Goal: Check status: Check status

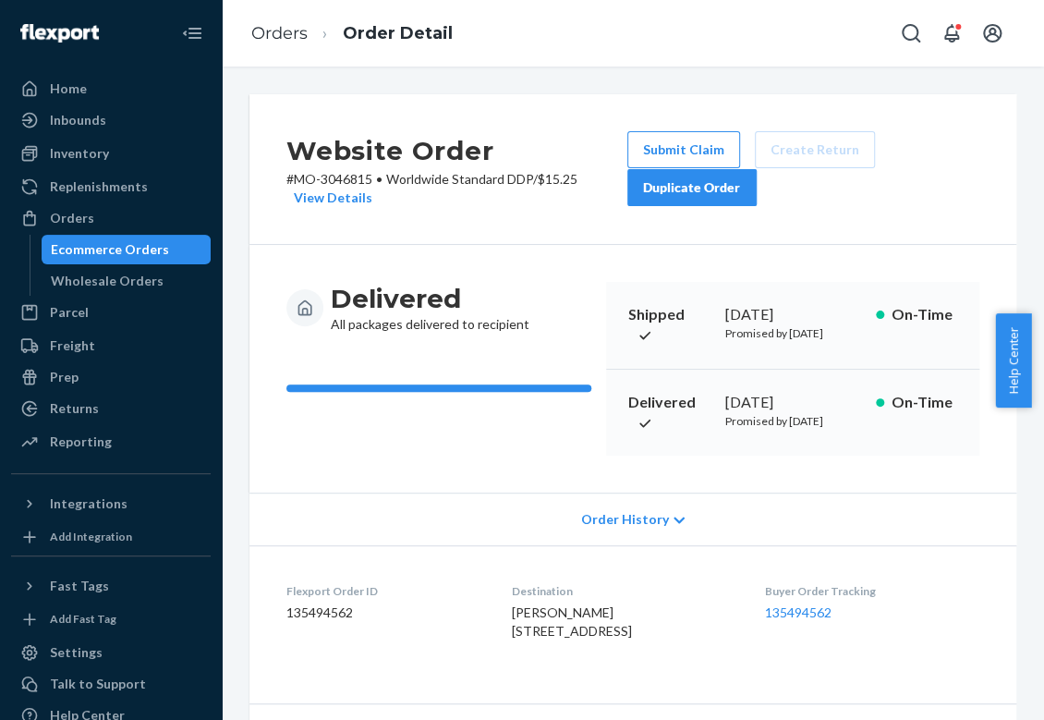
click at [155, 249] on div "Ecommerce Orders" at bounding box center [110, 249] width 118 height 18
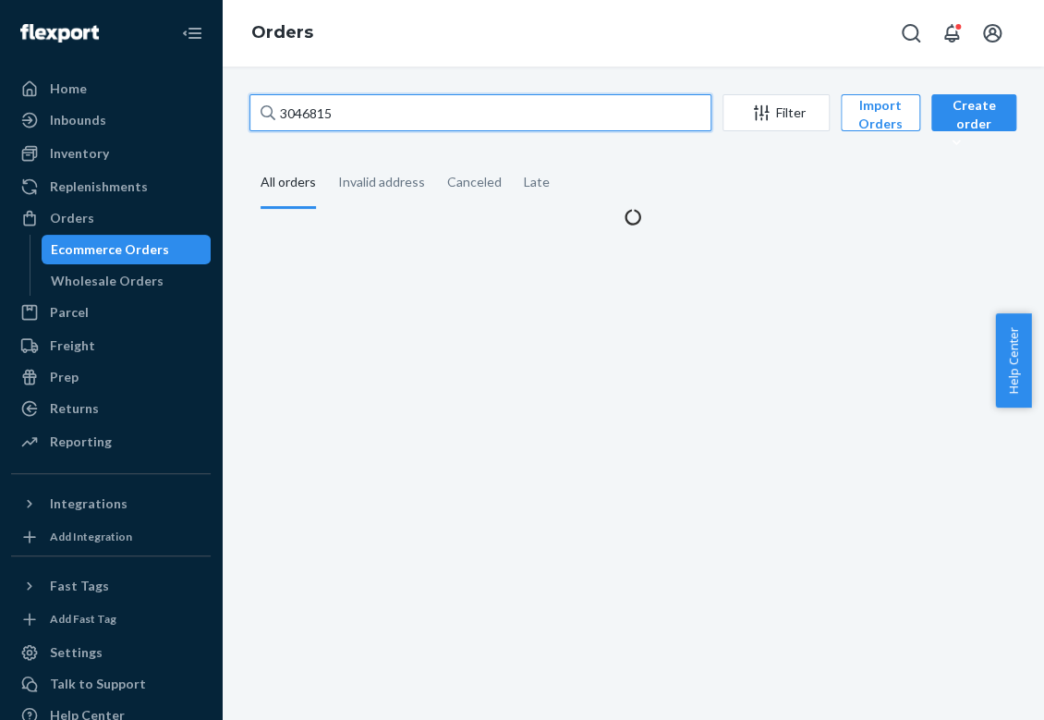
drag, startPoint x: 408, startPoint y: 122, endPoint x: 283, endPoint y: 115, distance: 125.8
click at [283, 115] on input "3046815" at bounding box center [480, 112] width 462 height 37
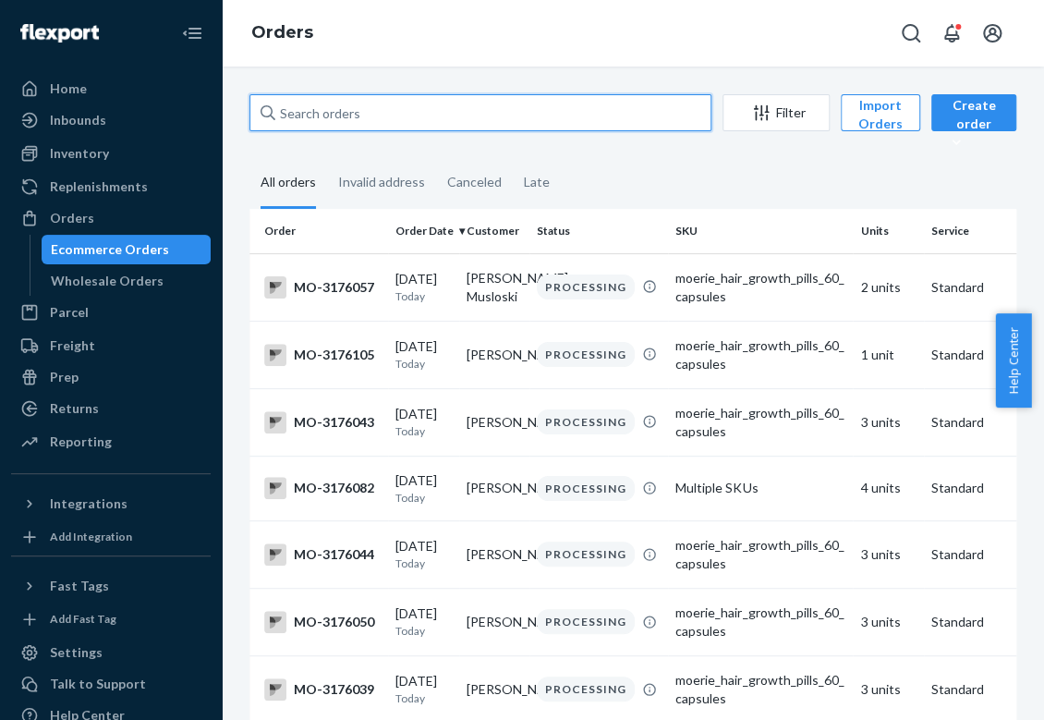
click at [337, 123] on input "text" at bounding box center [480, 112] width 462 height 37
paste input "S1YUHTBIGE"
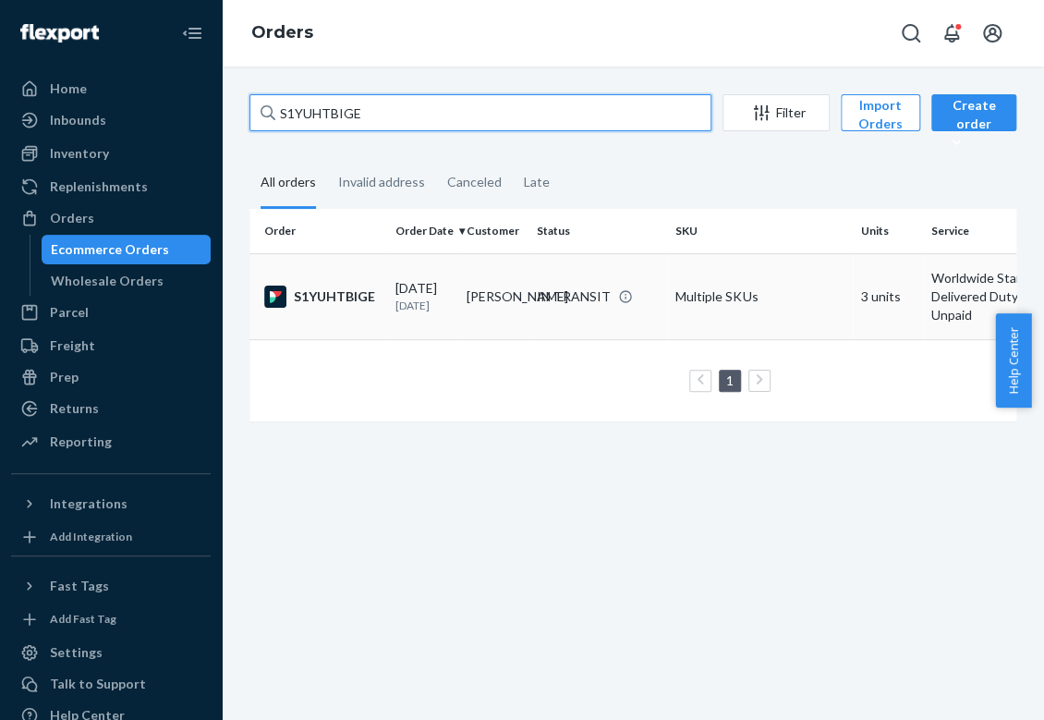
type input "S1YUHTBIGE"
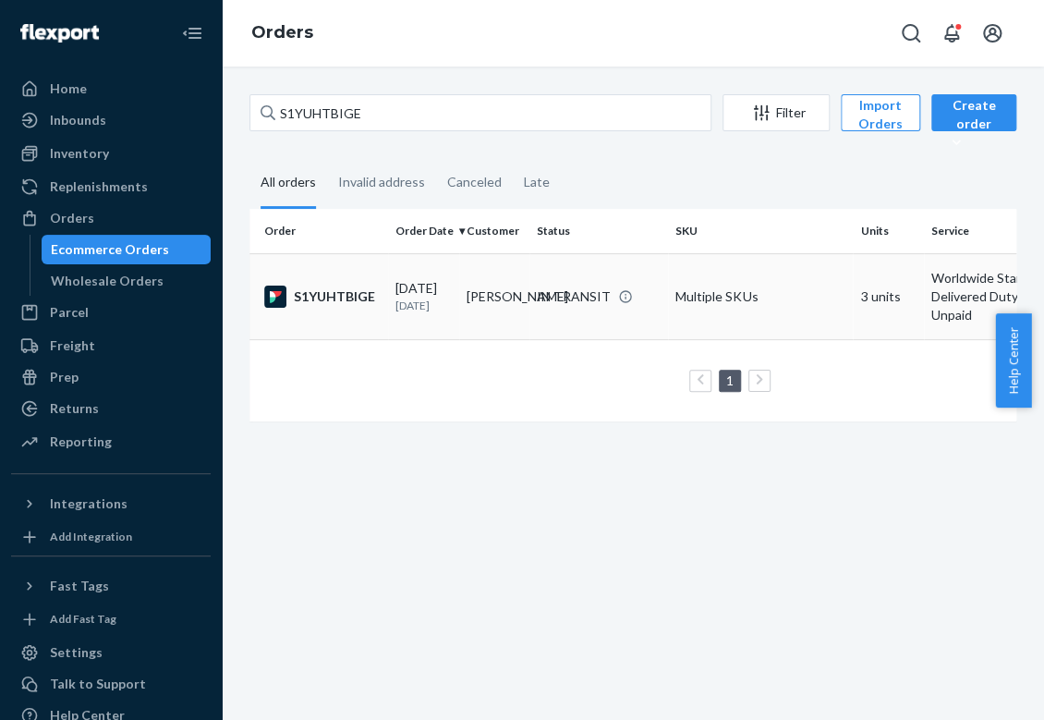
click at [421, 313] on p "[DATE]" at bounding box center [423, 305] width 56 height 16
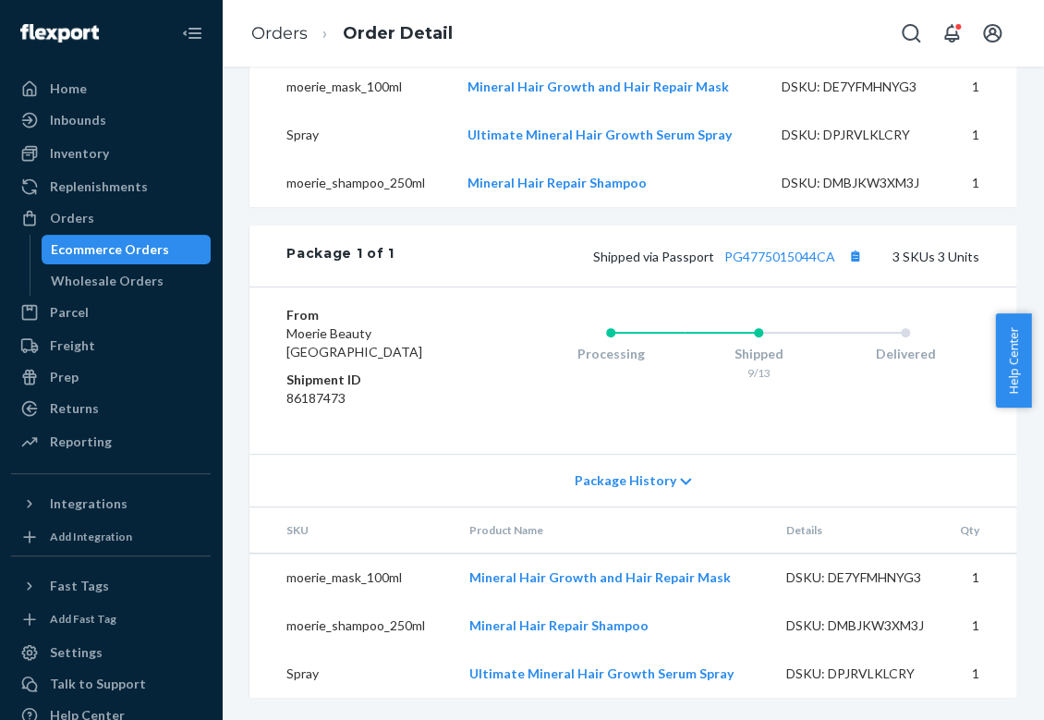
scroll to position [819, 0]
click at [769, 248] on link "PG4775015044CA" at bounding box center [779, 256] width 111 height 16
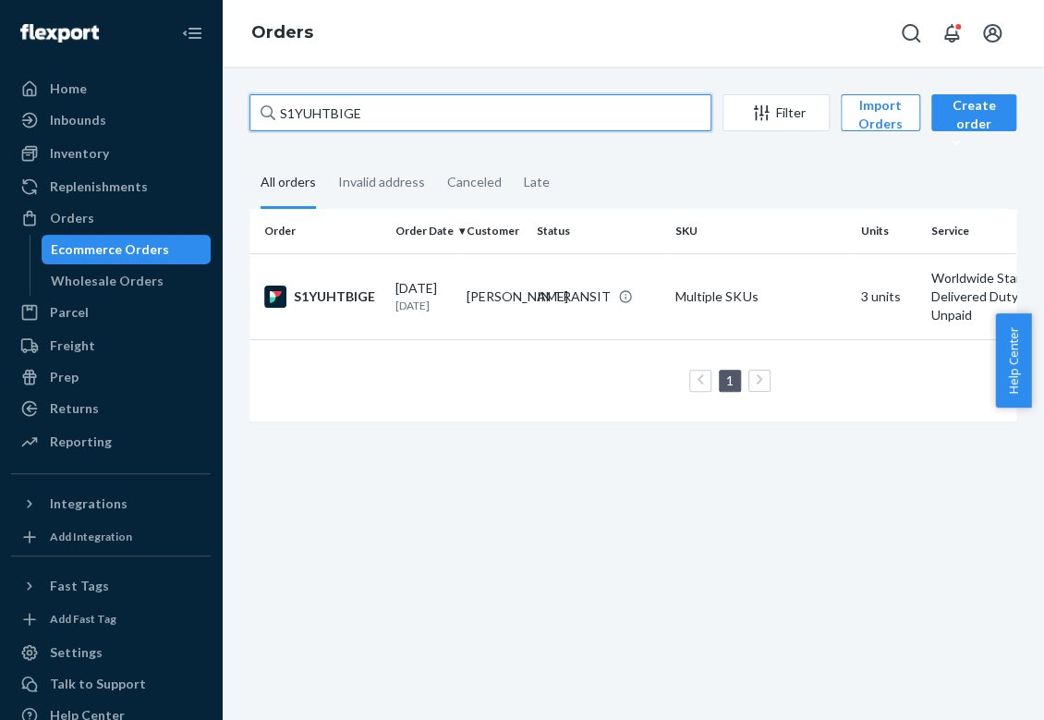
click at [352, 98] on input "S1YUHTBIGE" at bounding box center [480, 112] width 462 height 37
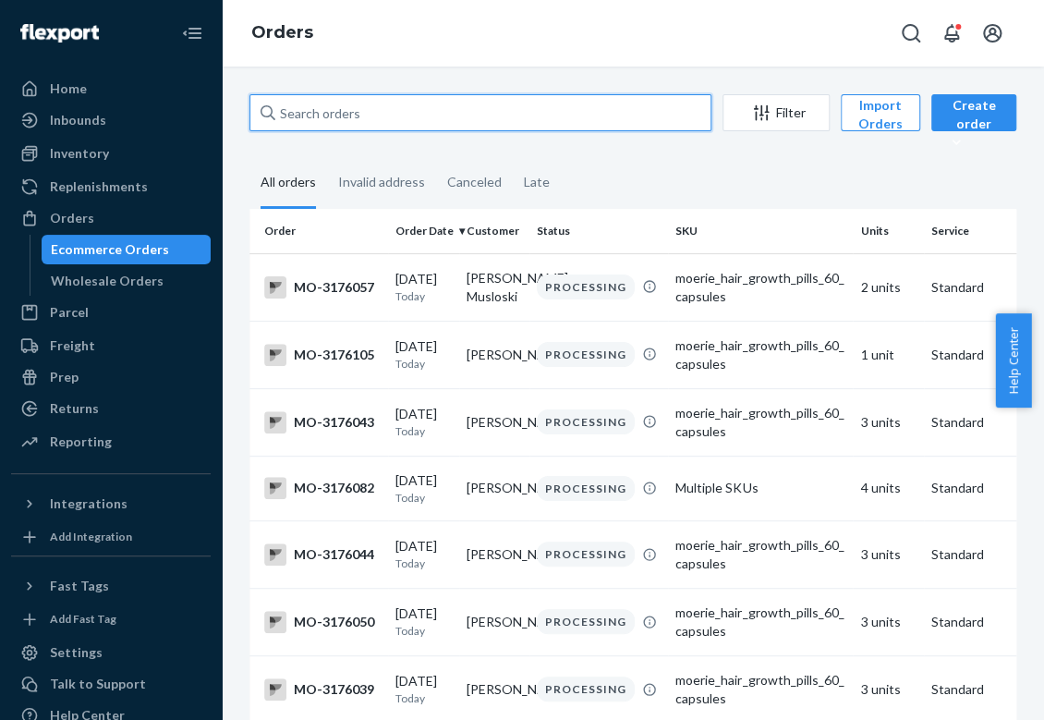
paste input "2982157"
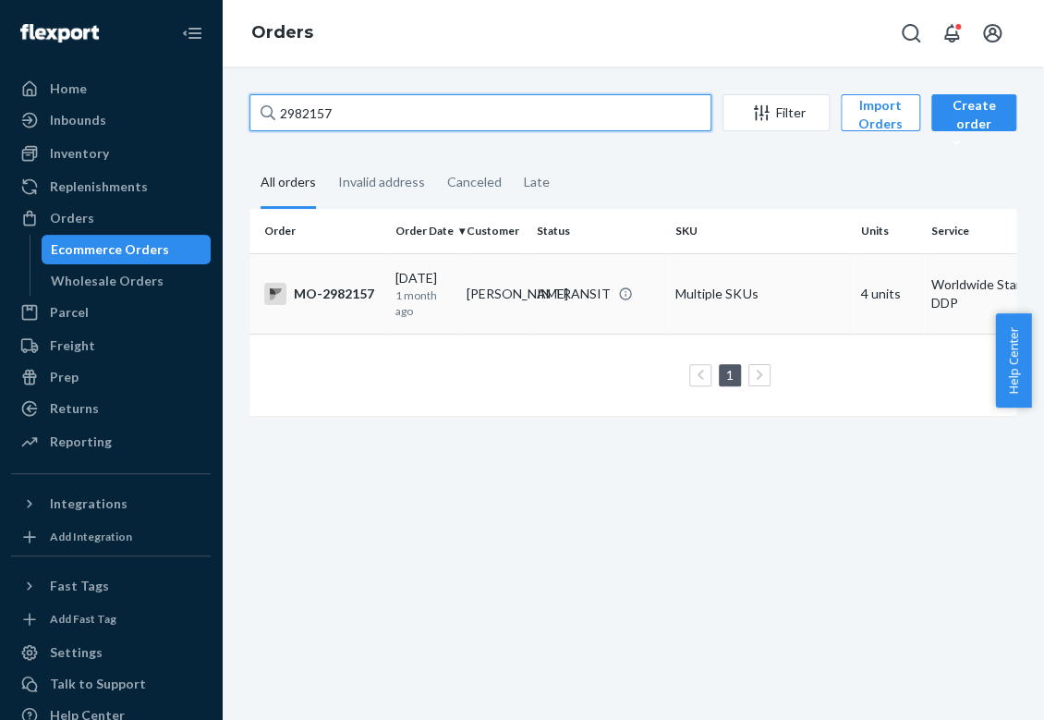
type input "2982157"
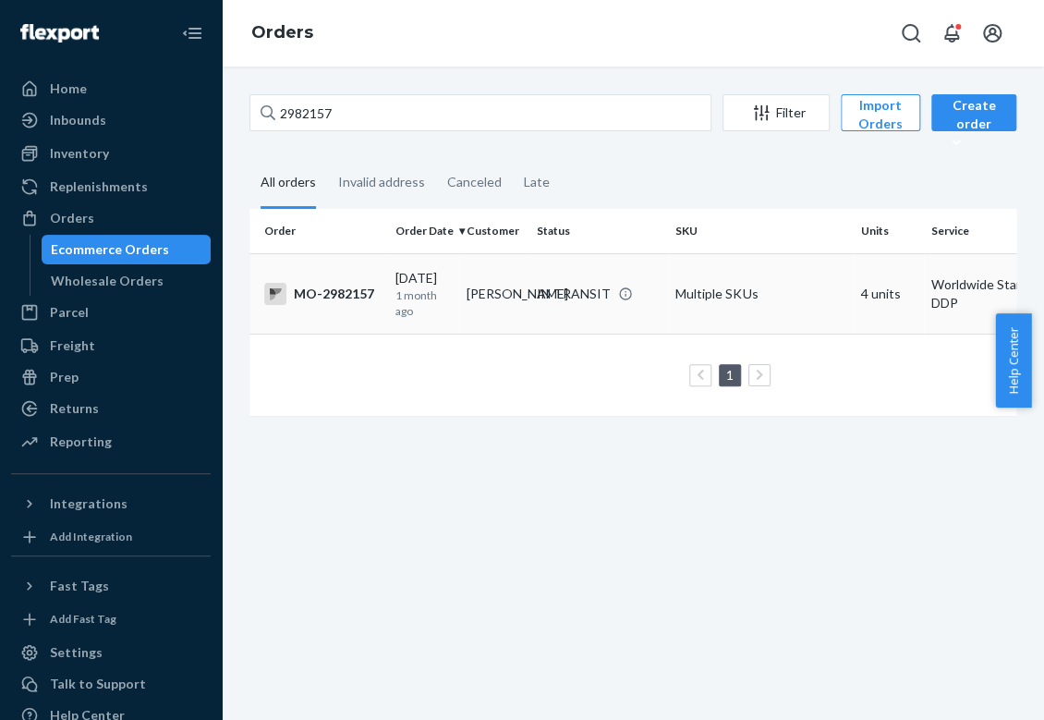
click at [454, 287] on td "[DATE] [DATE]" at bounding box center [423, 293] width 71 height 80
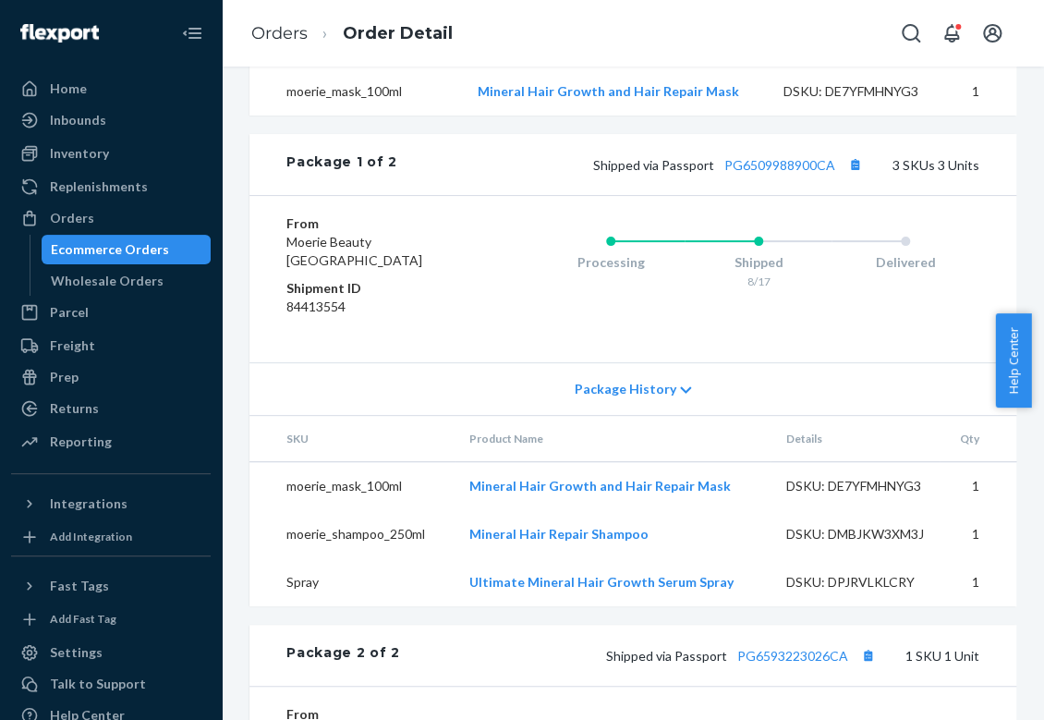
scroll to position [759, 0]
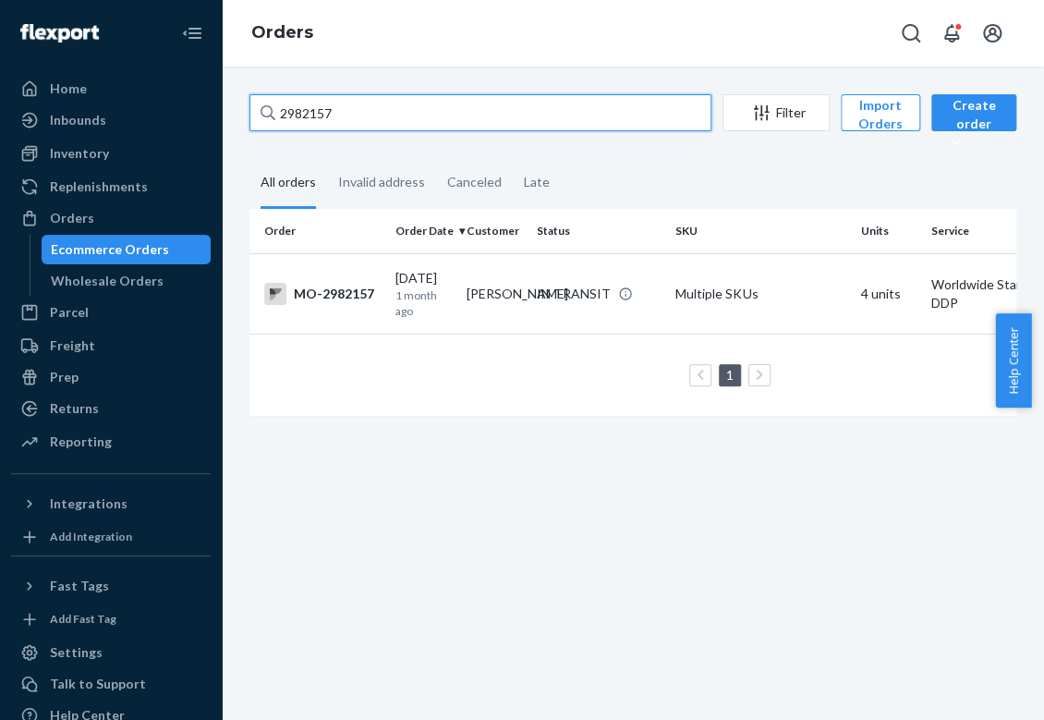
click at [286, 116] on input "2982157" at bounding box center [480, 112] width 462 height 37
click at [286, 115] on input "2982157" at bounding box center [480, 112] width 462 height 37
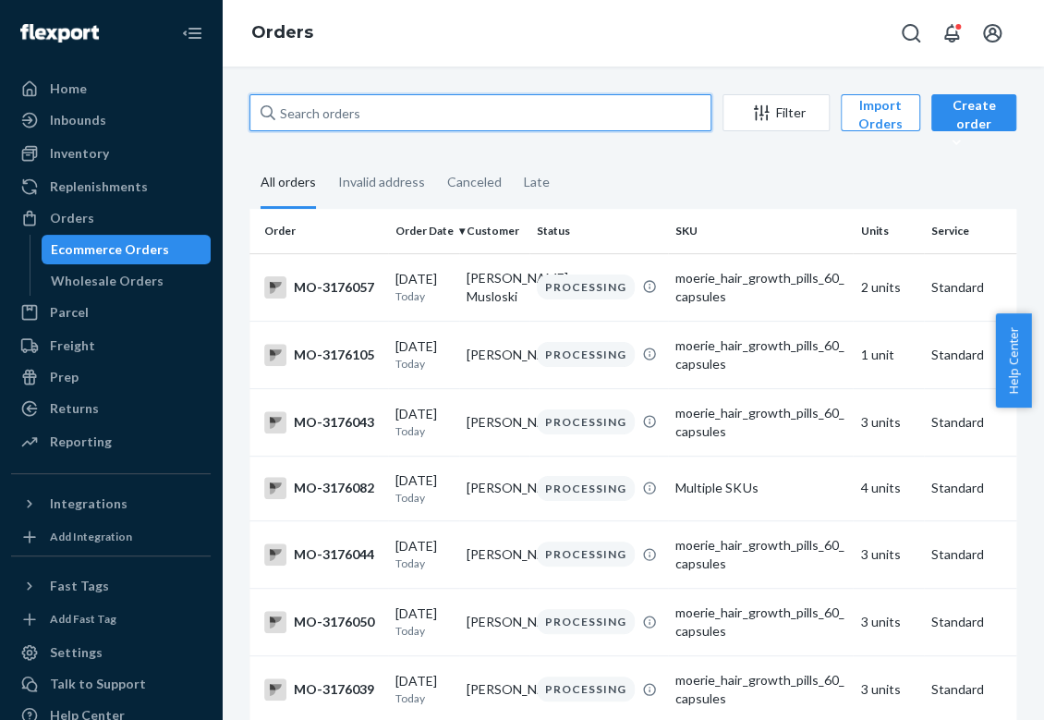
paste input "S1YUHTBIGE"
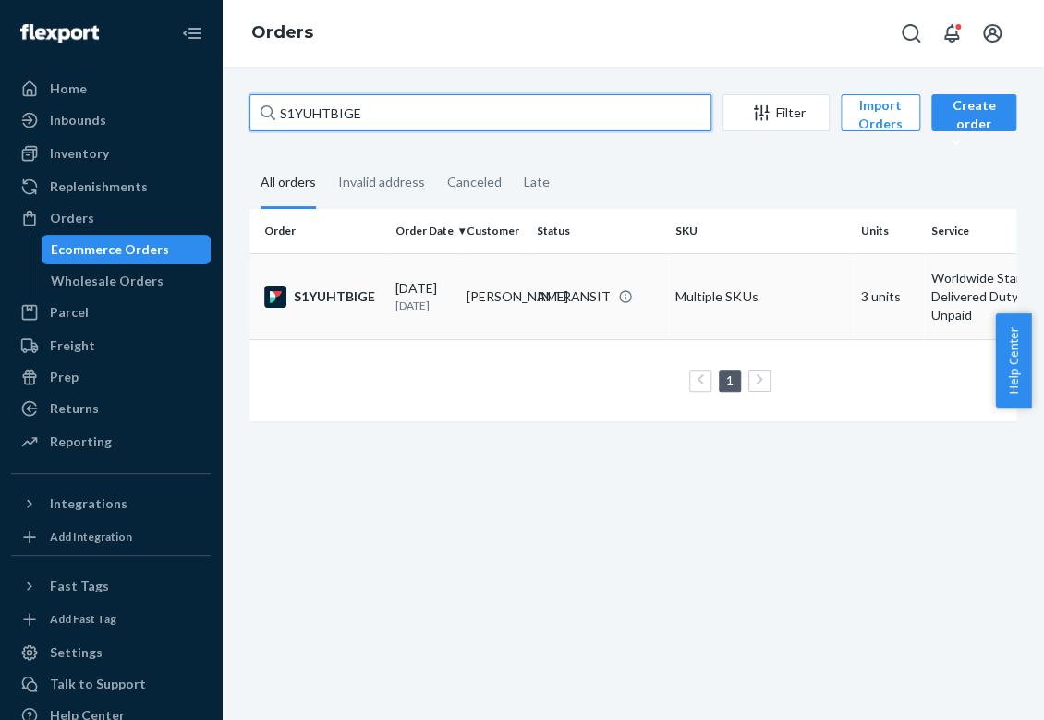
type input "S1YUHTBIGE"
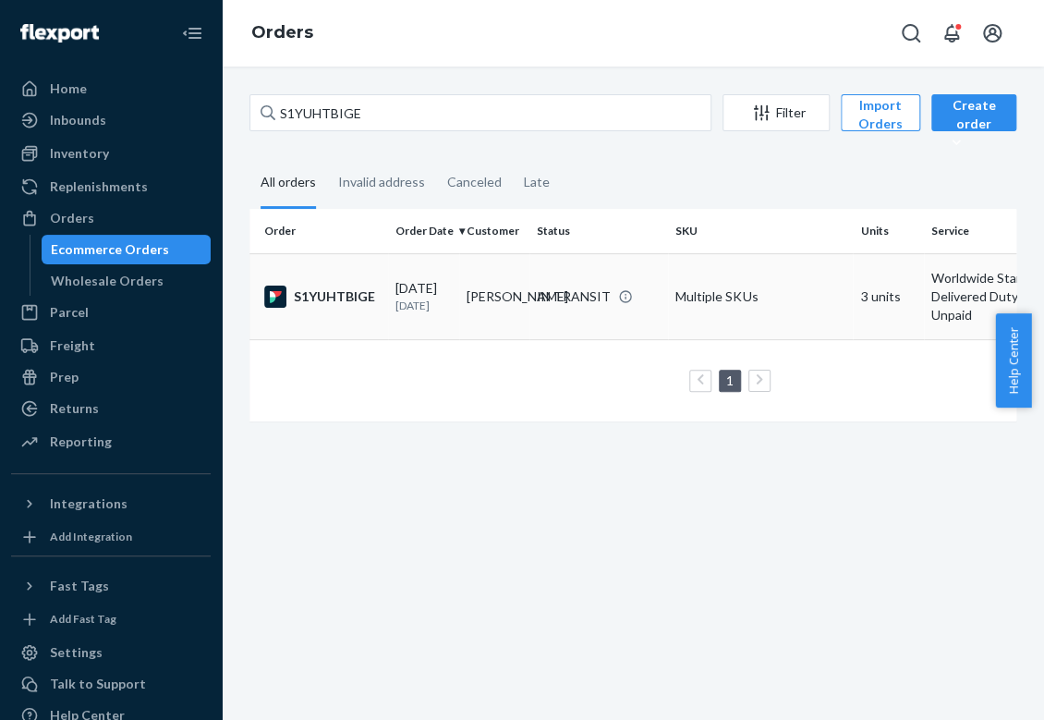
click at [410, 297] on p "[DATE]" at bounding box center [423, 305] width 56 height 16
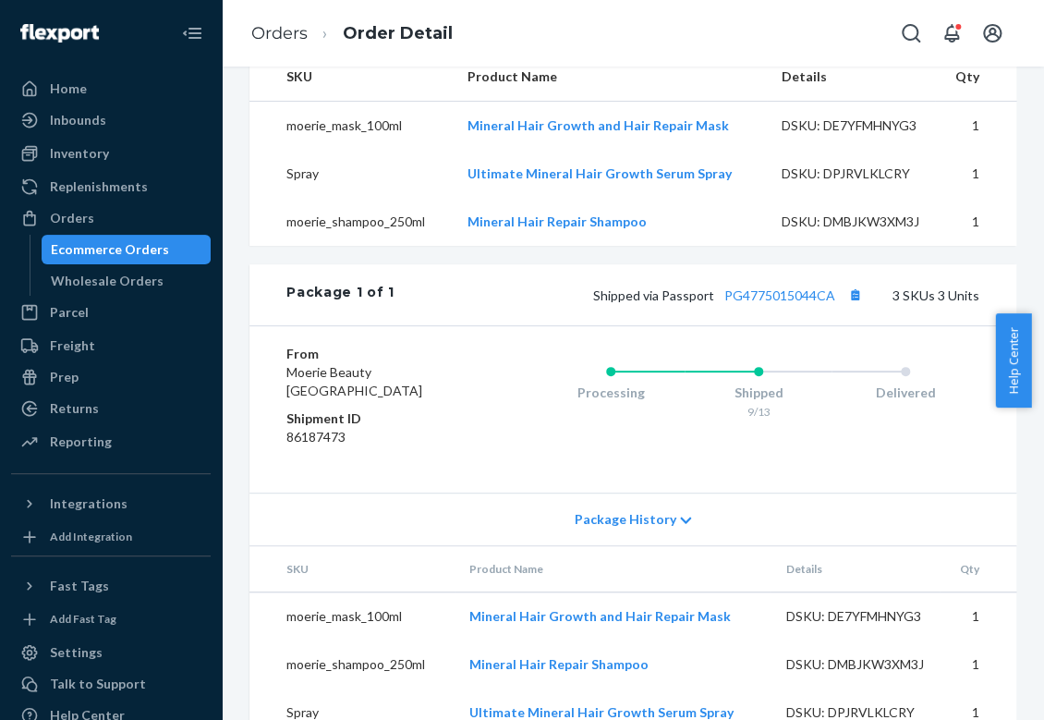
scroll to position [462, 0]
